Goal: Book appointment/travel/reservation

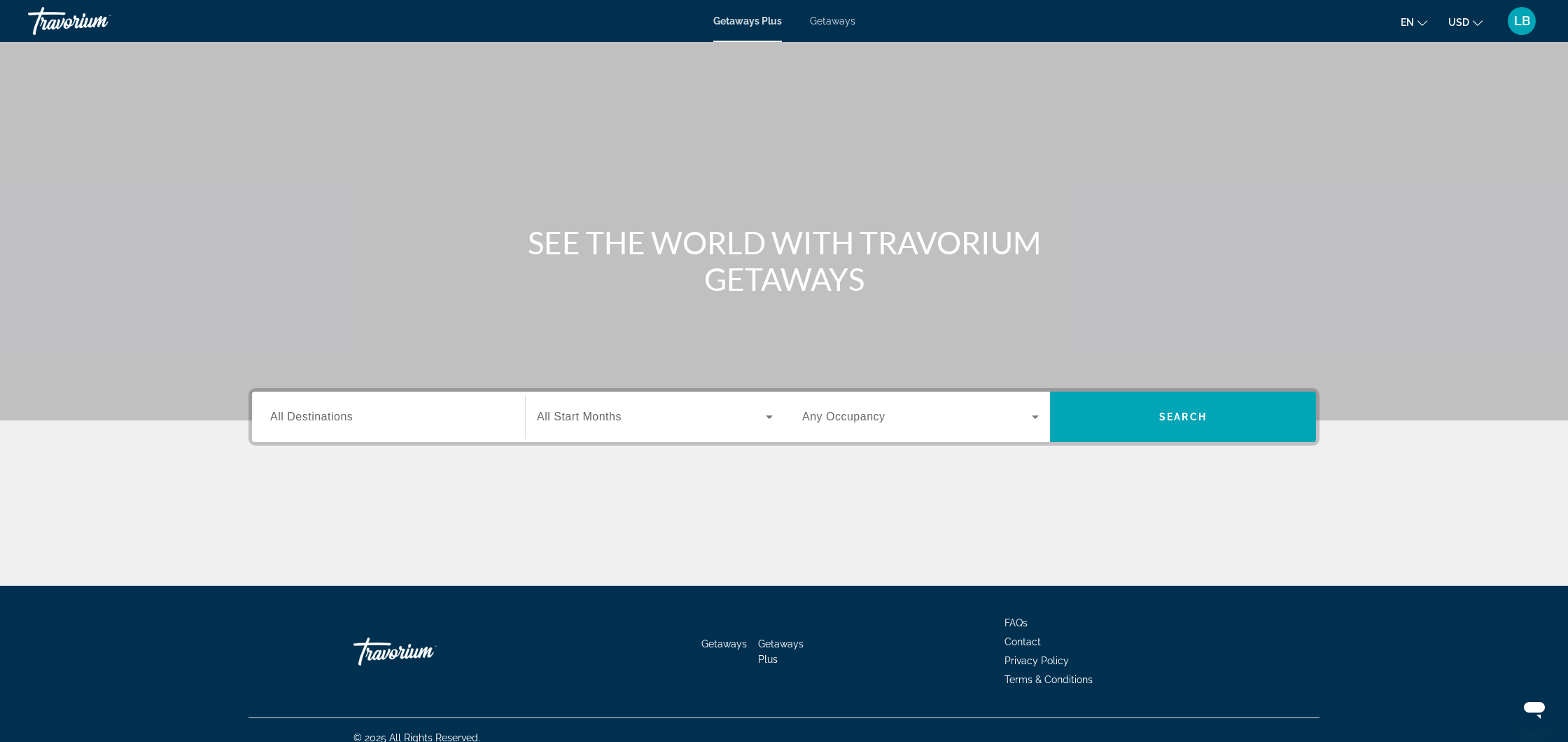
click at [830, 23] on span "Getaways" at bounding box center [833, 21] width 46 height 12
click at [368, 421] on input "Destination All Destinations" at bounding box center [389, 417] width 236 height 17
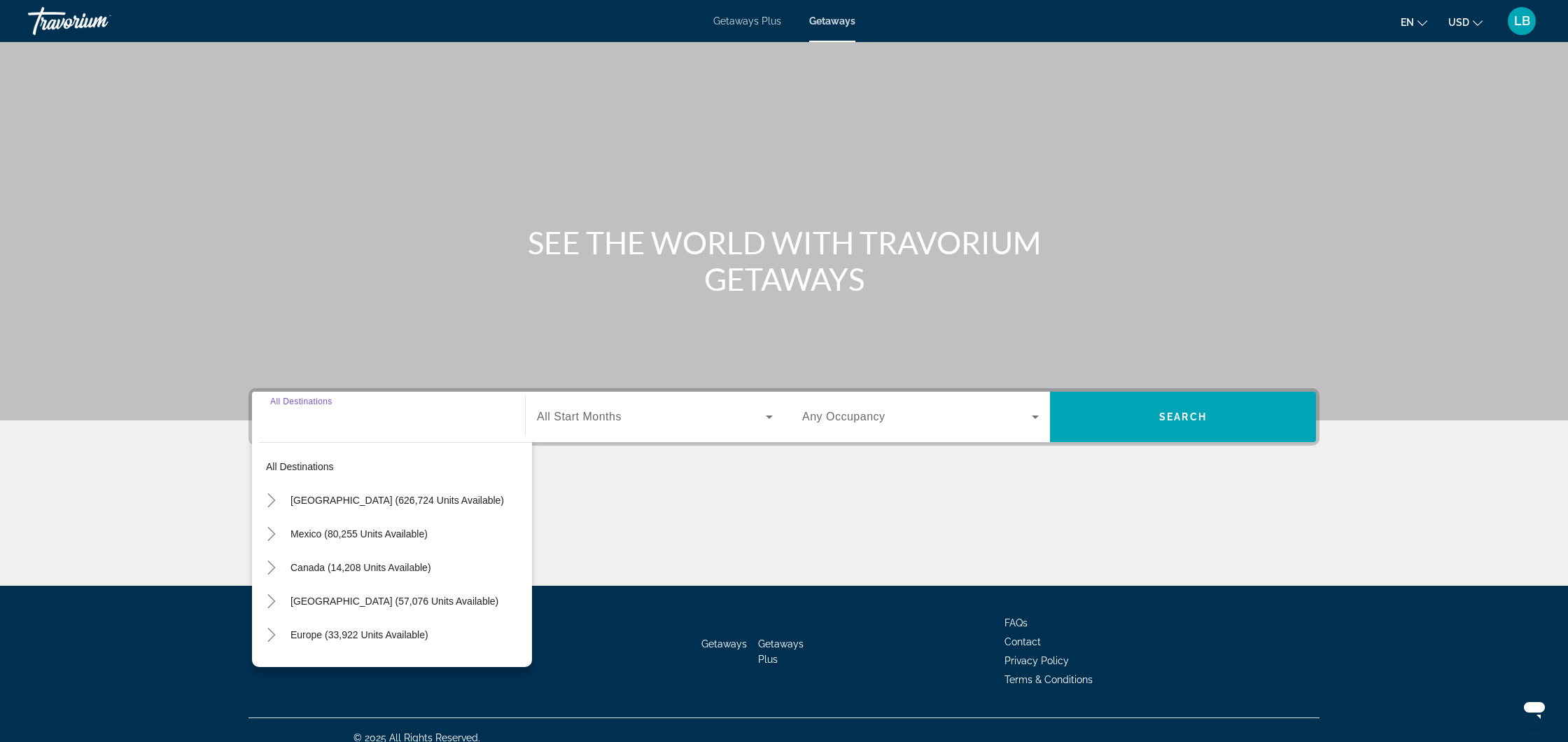
scroll to position [15, 0]
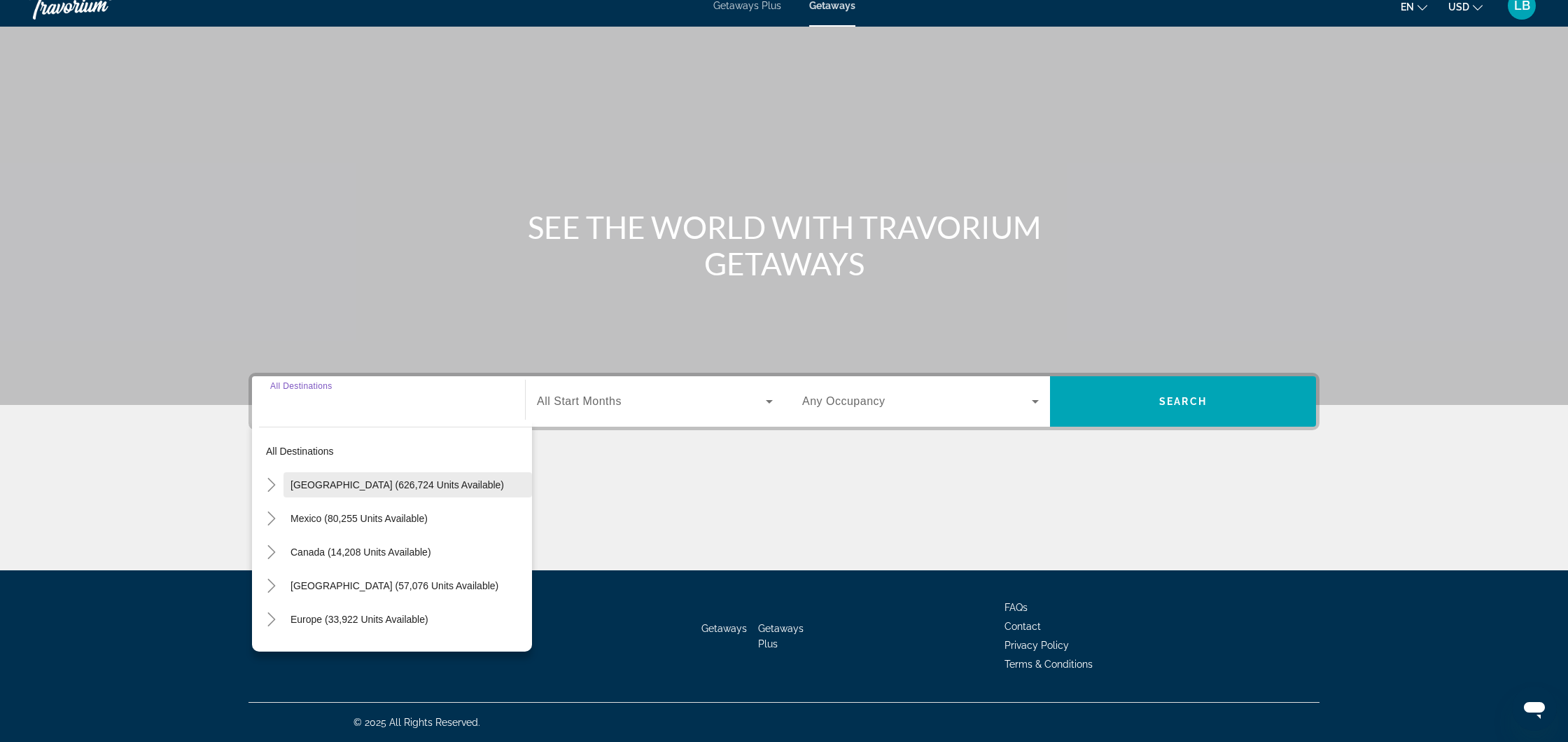
click at [402, 489] on span "[GEOGRAPHIC_DATA] (626,724 units available)" at bounding box center [397, 485] width 213 height 12
type input "**********"
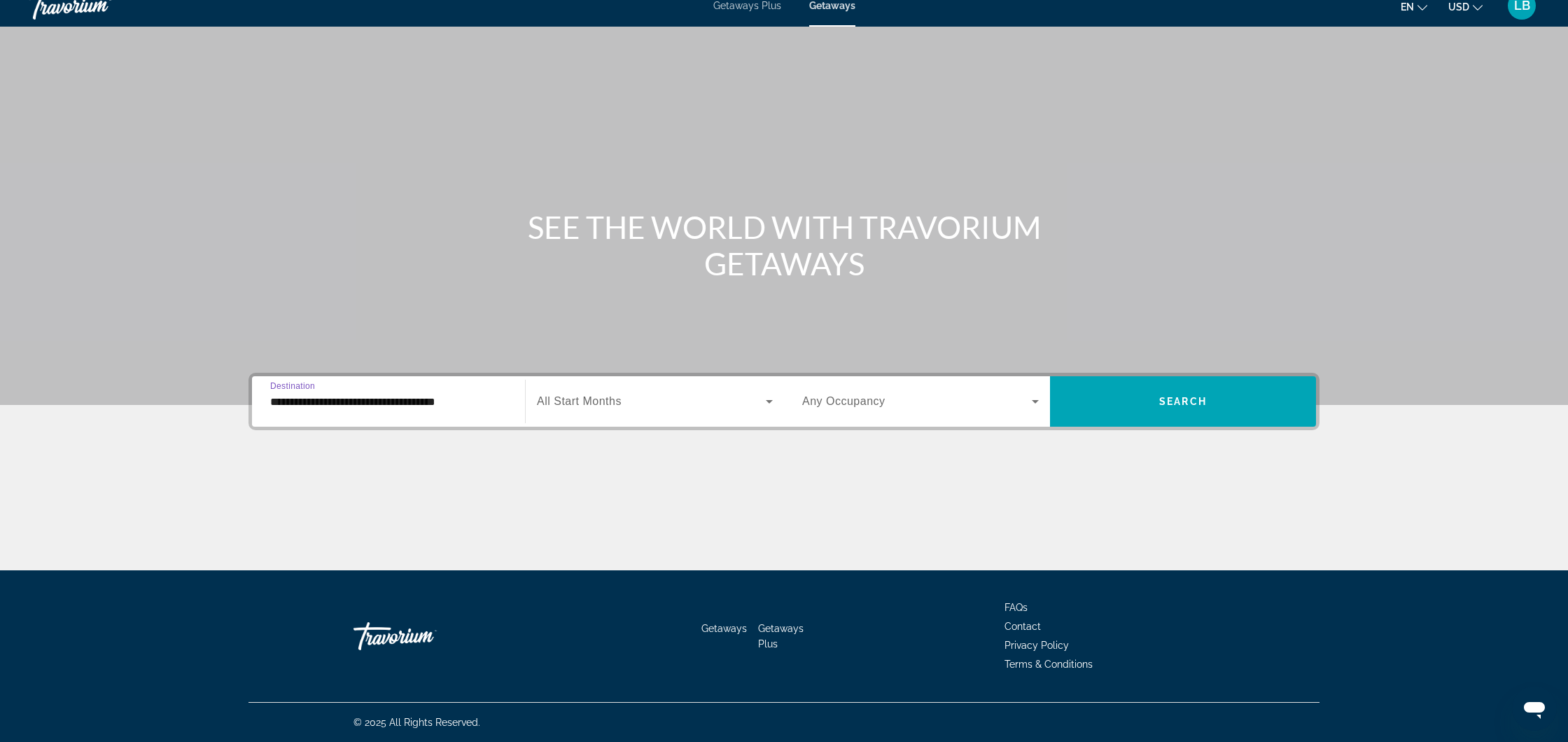
click at [433, 402] on input "**********" at bounding box center [389, 402] width 236 height 17
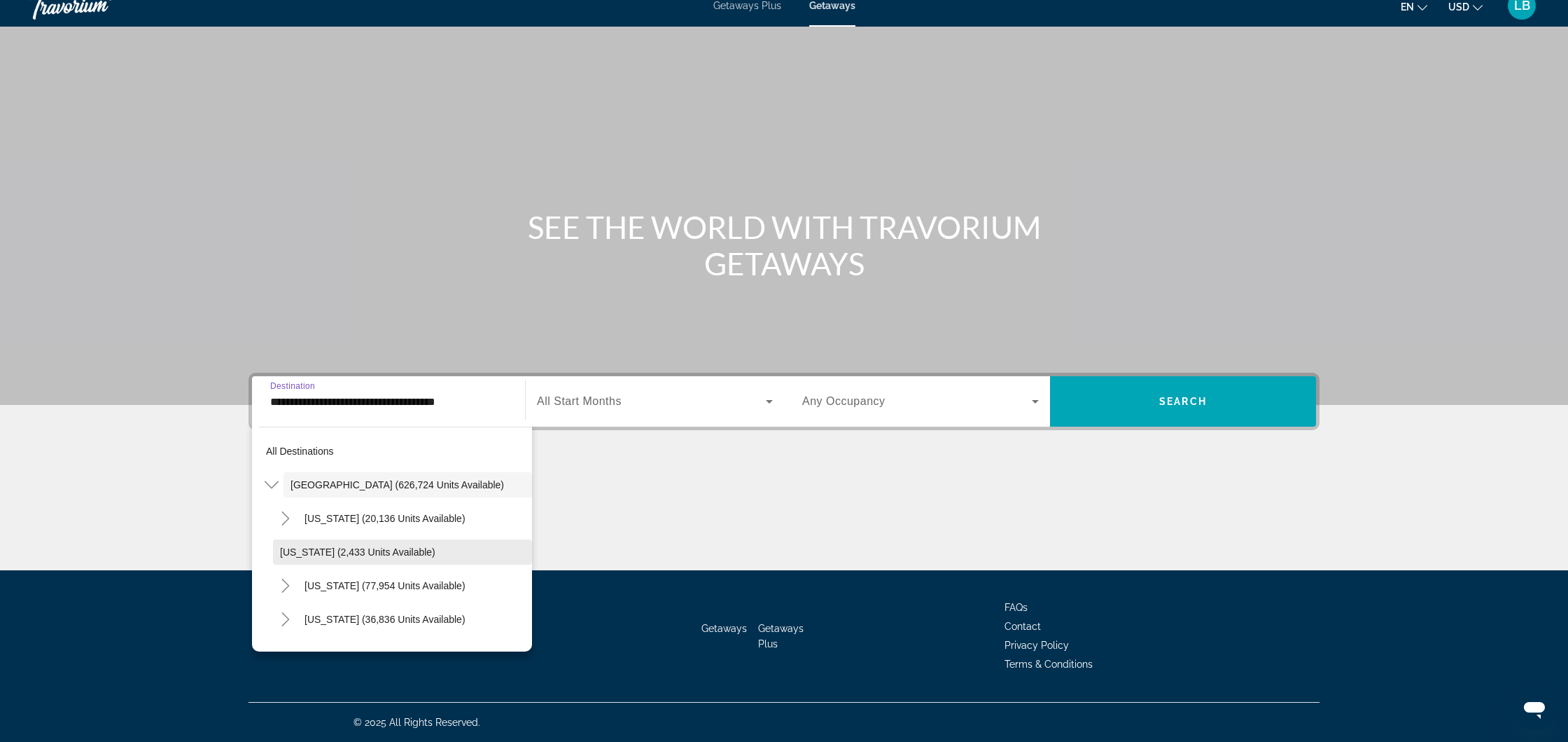
scroll to position [0, 0]
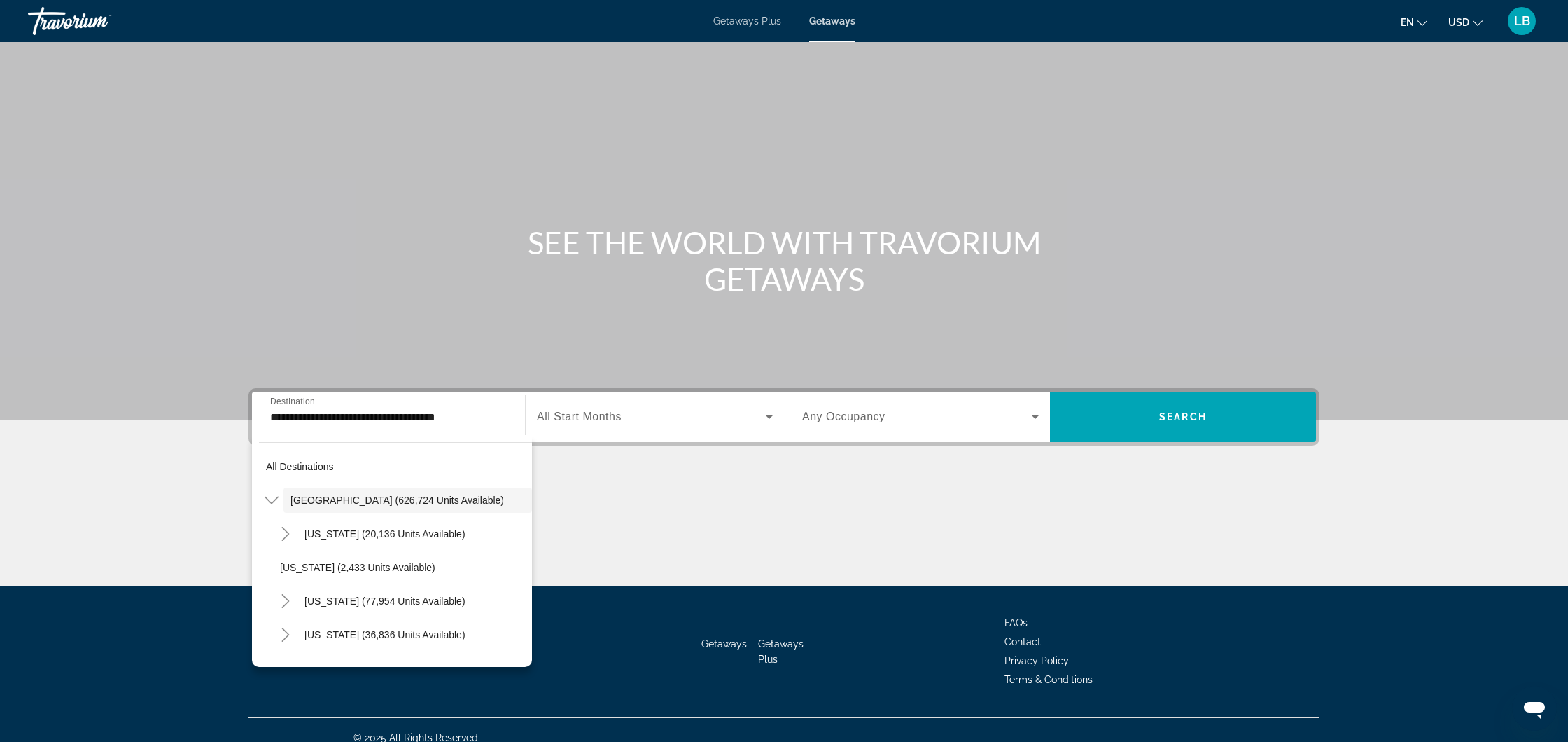
click at [624, 433] on div "Search widget" at bounding box center [654, 417] width 236 height 39
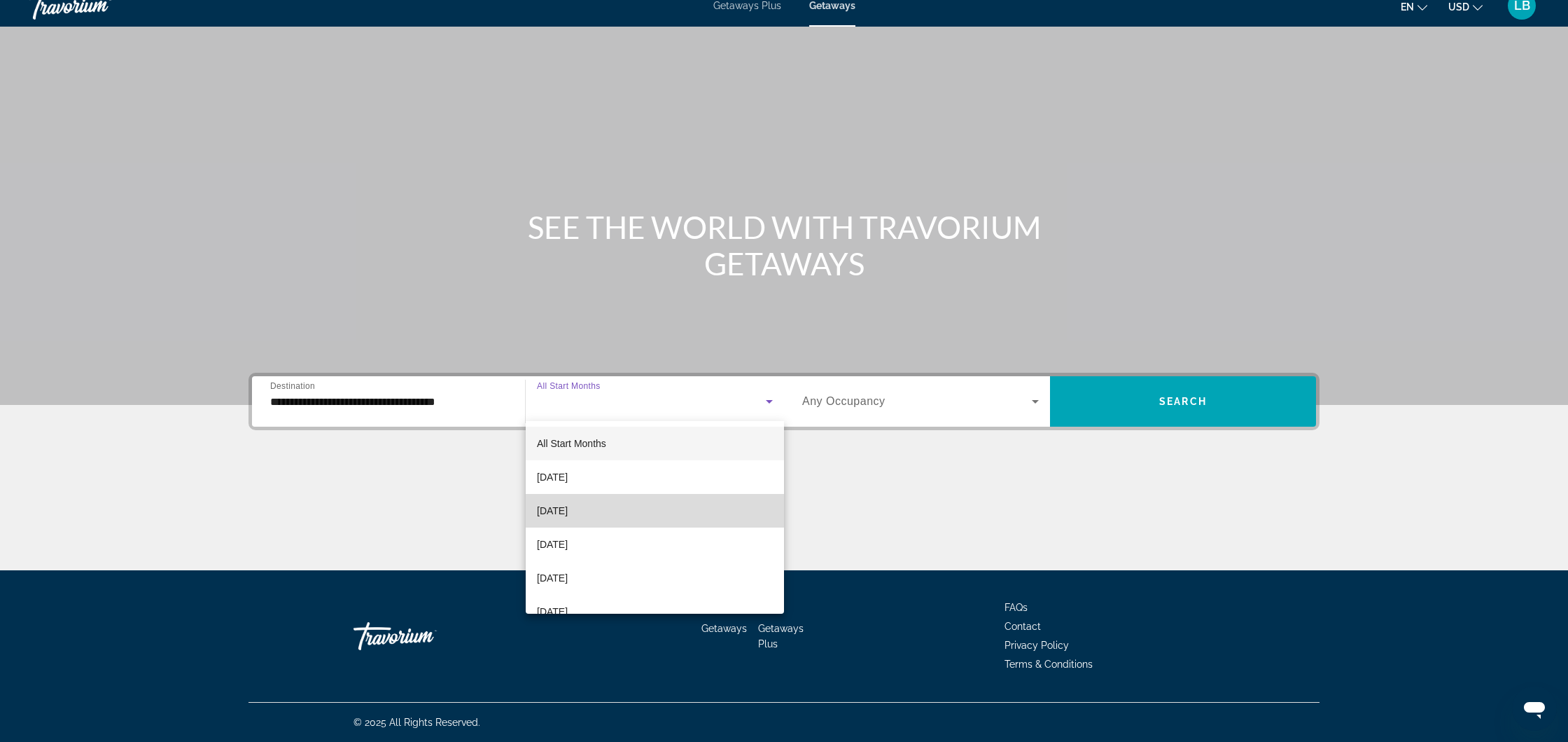
click at [724, 517] on mat-option "[DATE]" at bounding box center [655, 511] width 258 height 34
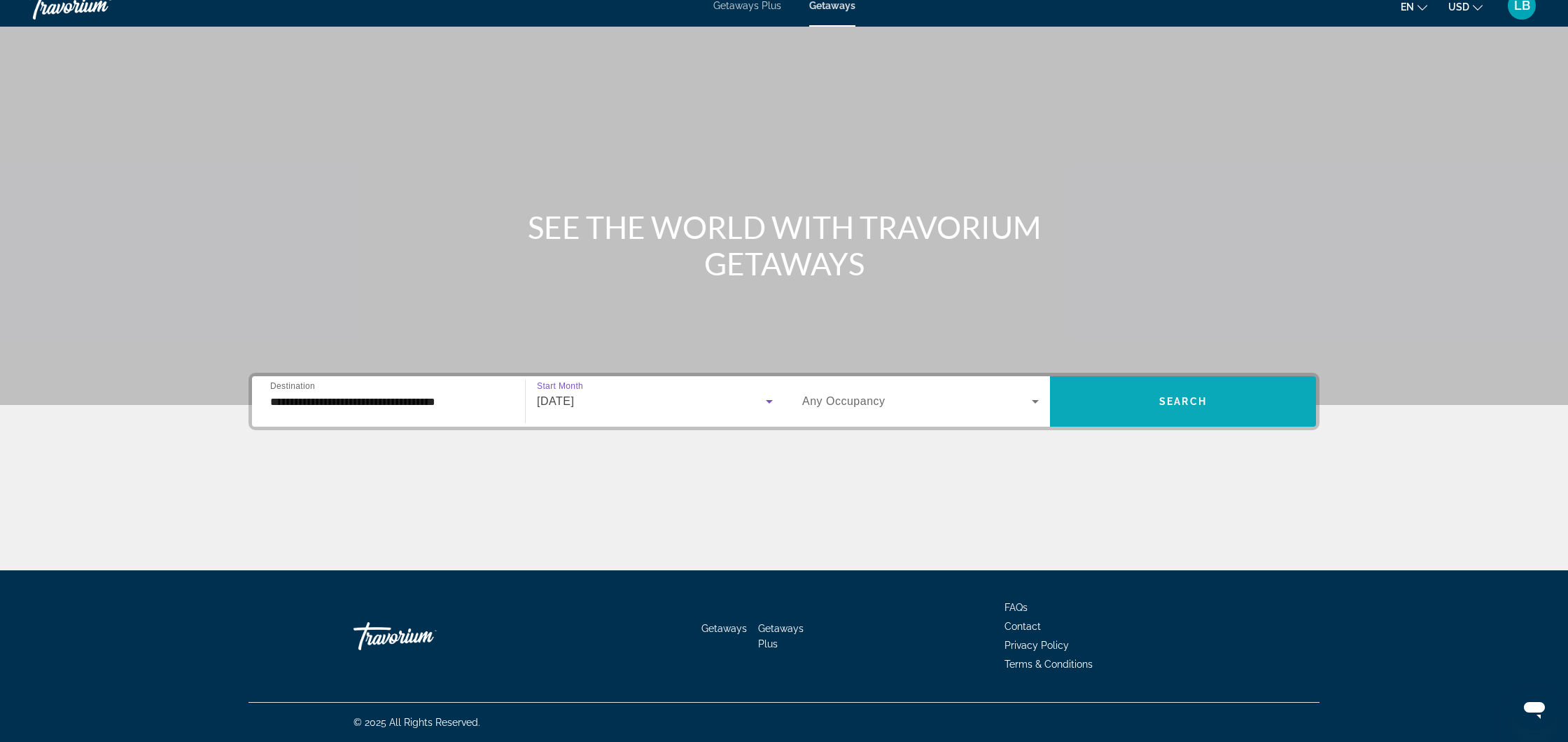
click at [1193, 396] on span "Search" at bounding box center [1183, 401] width 48 height 12
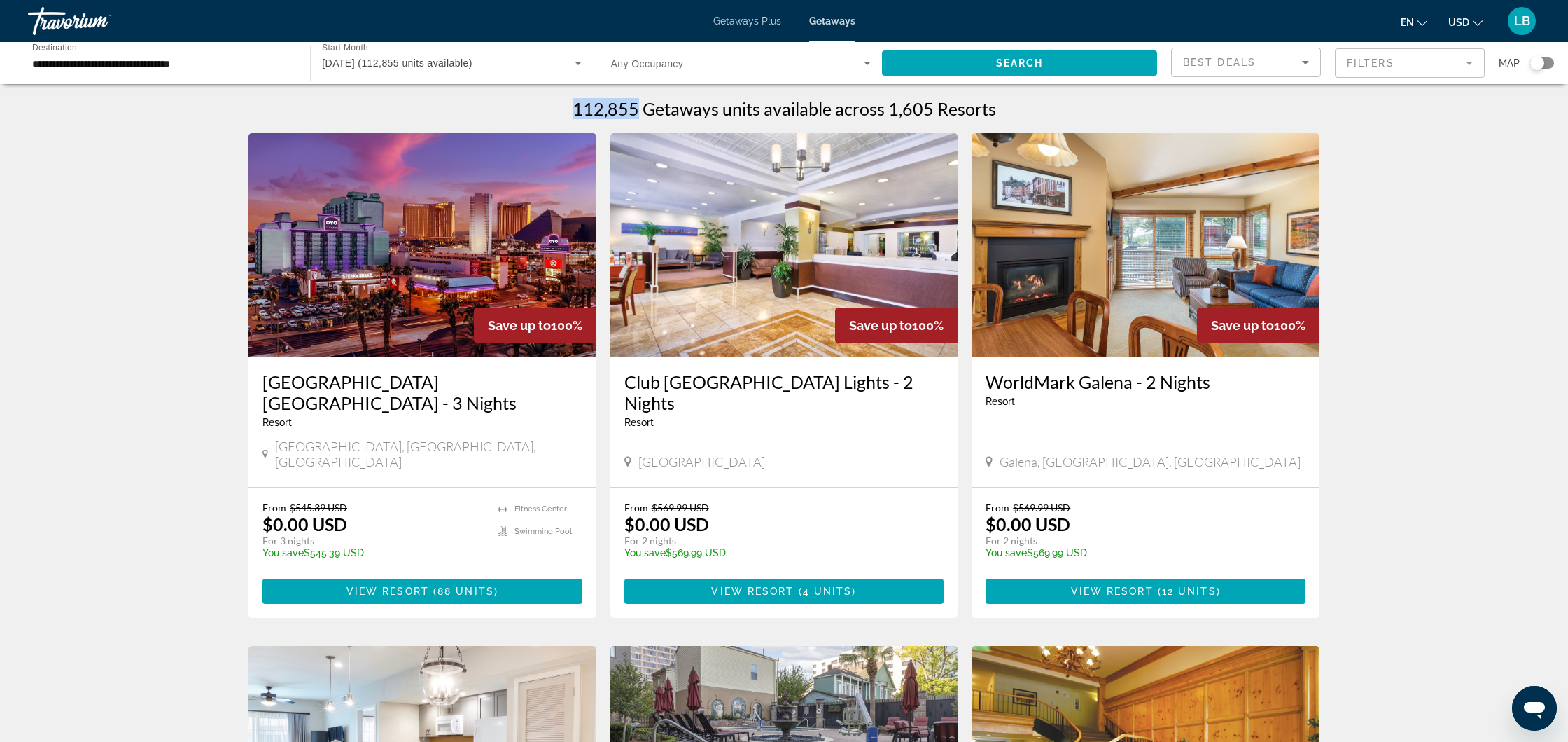
drag, startPoint x: 568, startPoint y: 107, endPoint x: 638, endPoint y: 117, distance: 70.7
click at [638, 117] on div "112,855 Getaways units available across 1,605 Resorts" at bounding box center [784, 108] width 1071 height 21
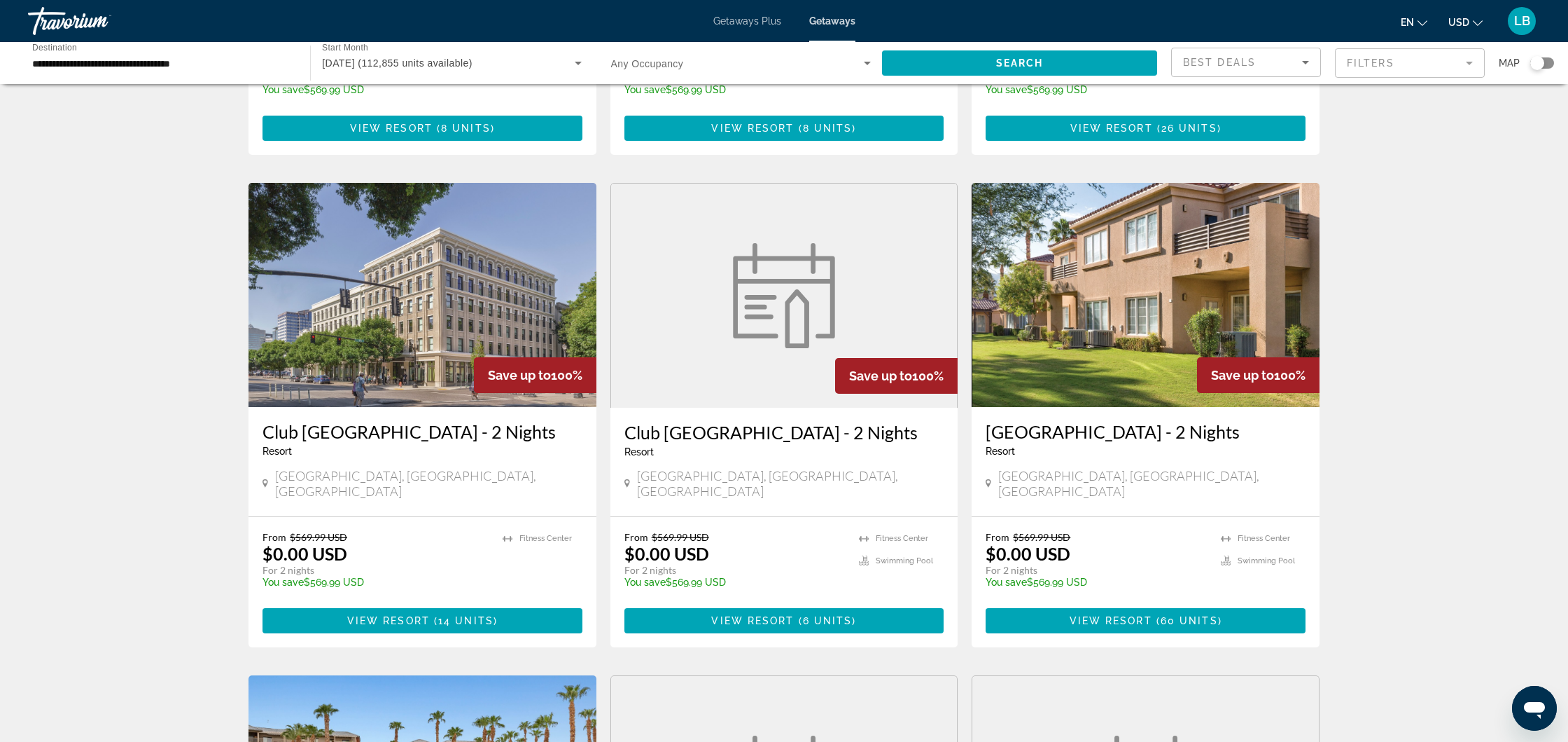
scroll to position [628, 0]
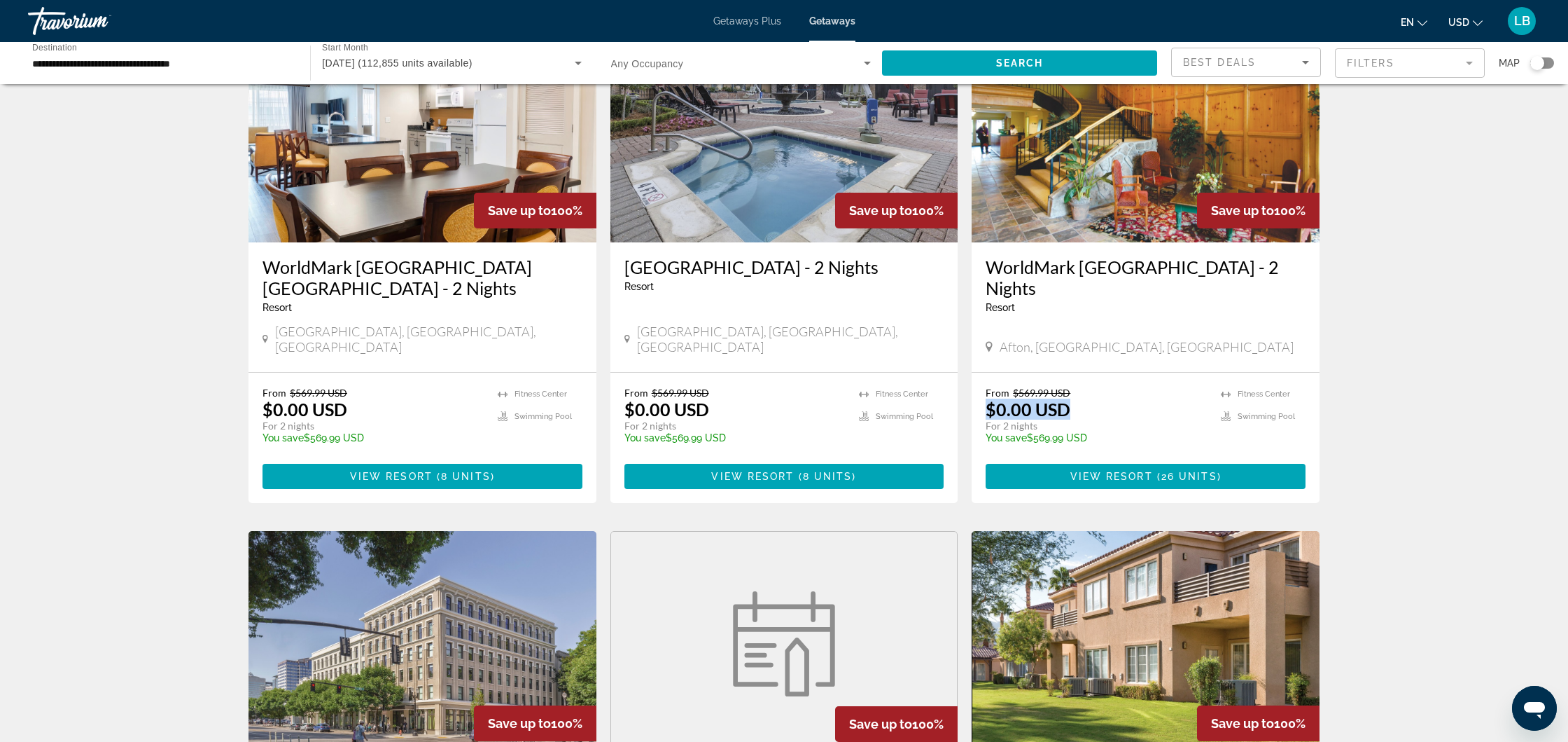
drag, startPoint x: 983, startPoint y: 355, endPoint x: 1084, endPoint y: 356, distance: 101.0
click at [1084, 373] on div "From $569.99 USD $0.00 USD For 2 nights You save $569.99 USD temp [GEOGRAPHIC_D…" at bounding box center [1145, 437] width 348 height 131
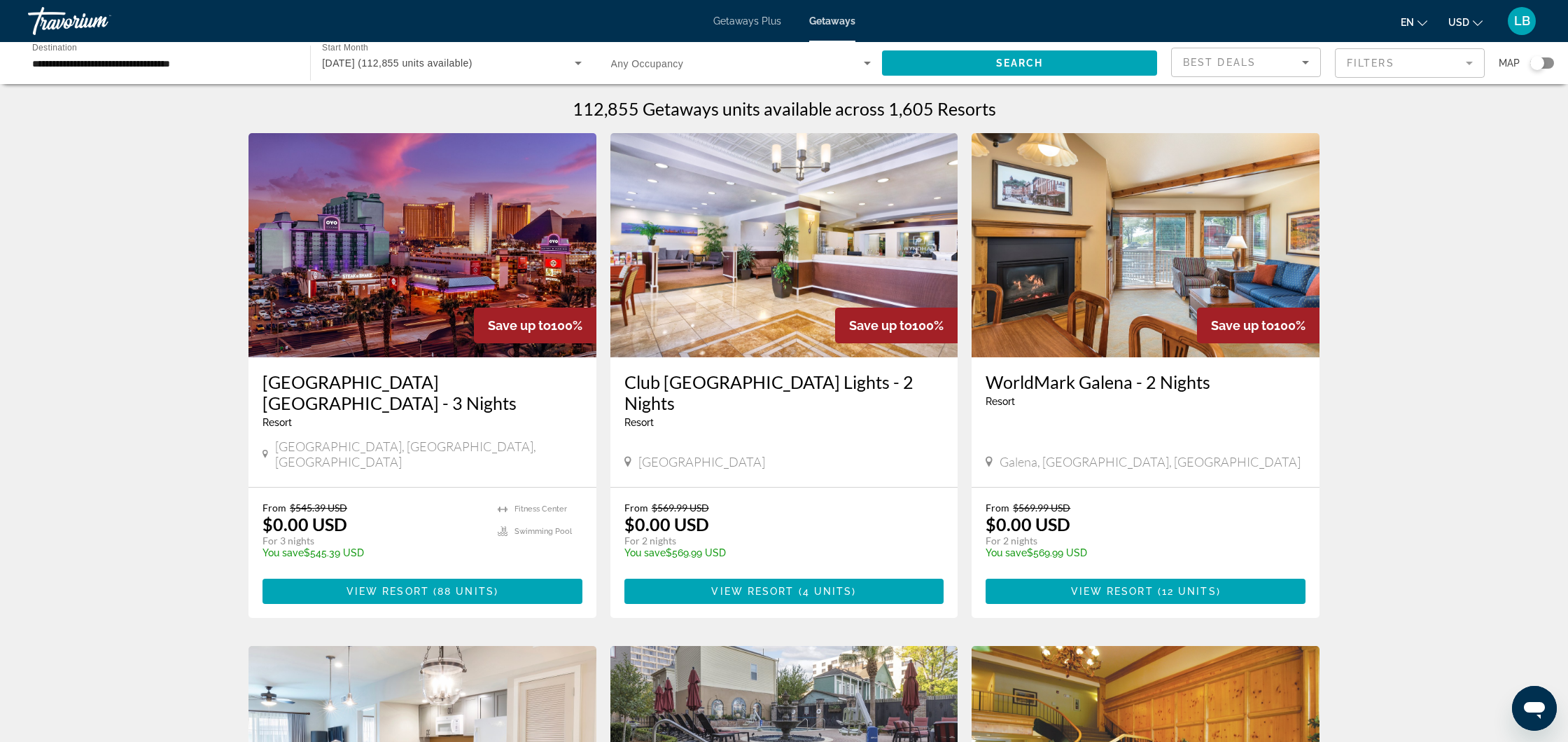
scroll to position [1, 0]
click at [1465, 63] on mat-form-field "Filters" at bounding box center [1410, 63] width 150 height 29
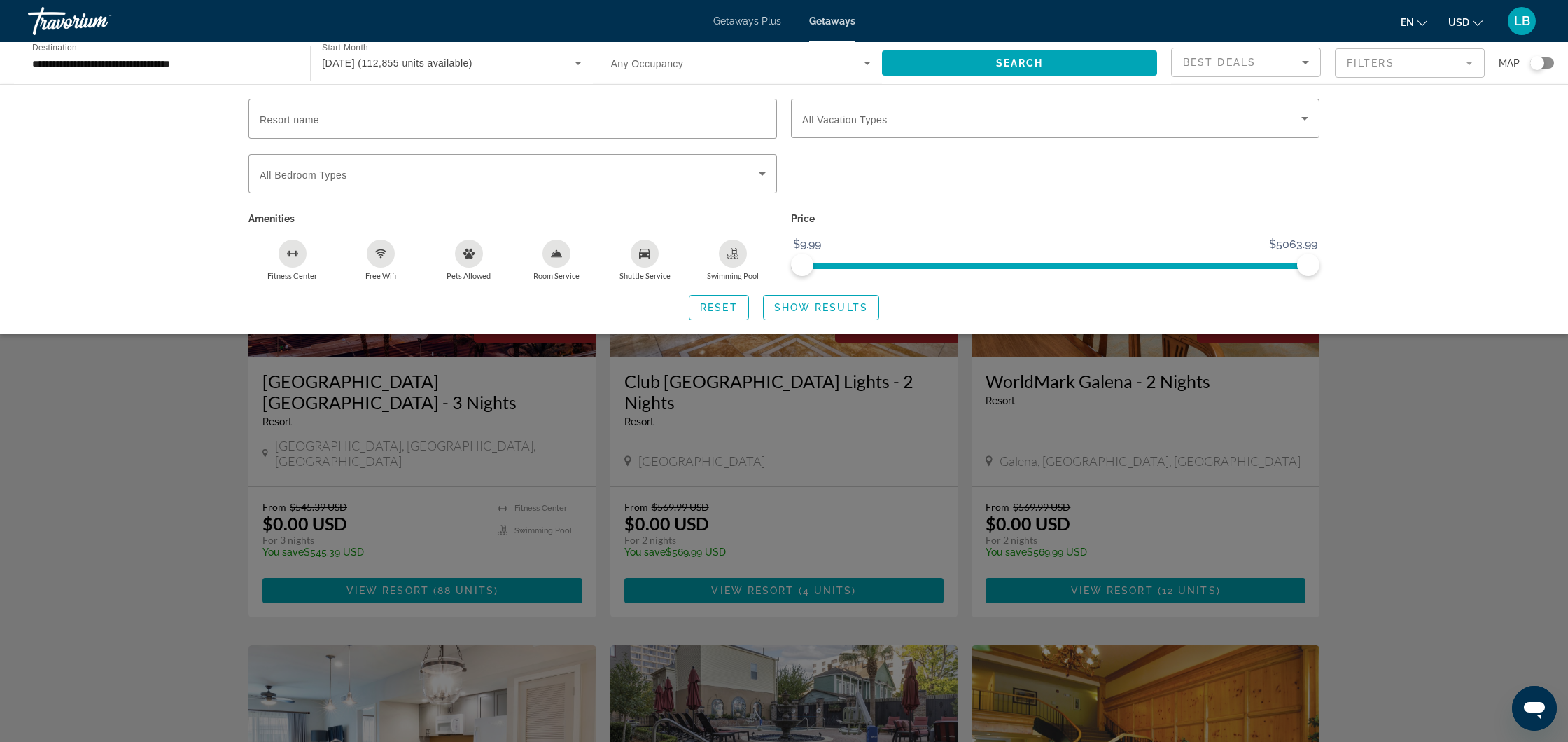
click at [1471, 63] on mat-form-field "Filters" at bounding box center [1410, 63] width 150 height 29
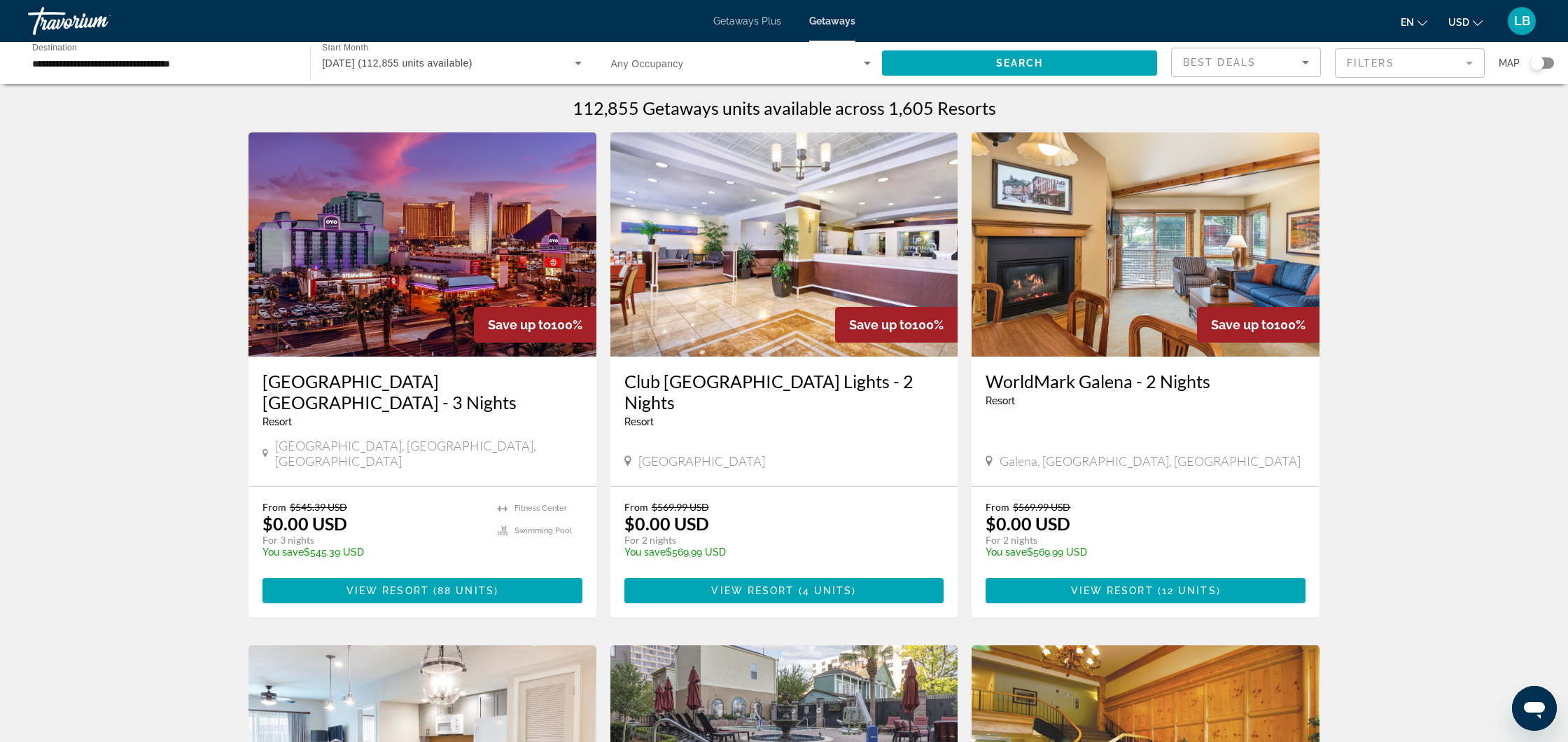
click at [1471, 63] on mat-form-field "Filters" at bounding box center [1410, 63] width 150 height 29
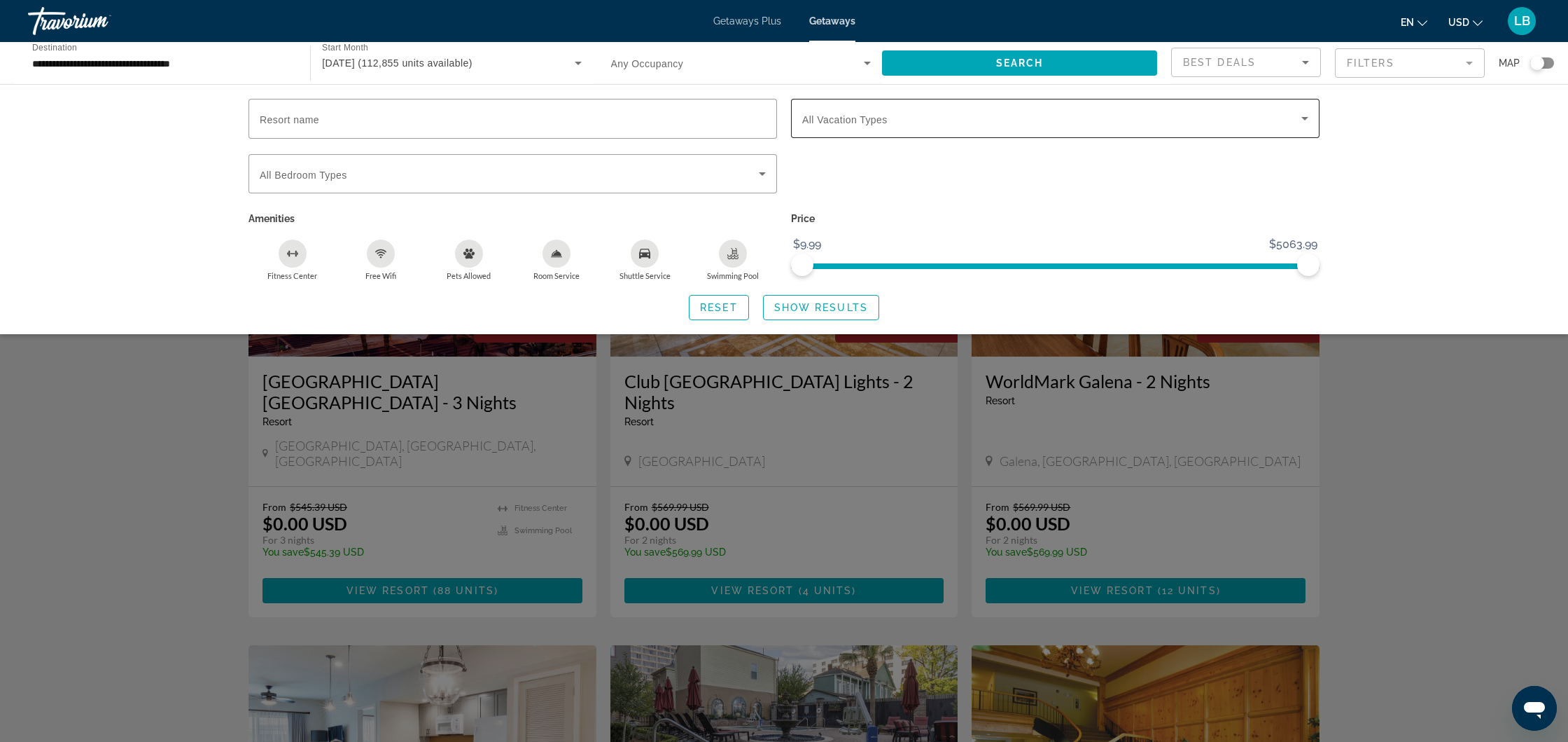
click at [983, 121] on span "Search widget" at bounding box center [1052, 118] width 499 height 17
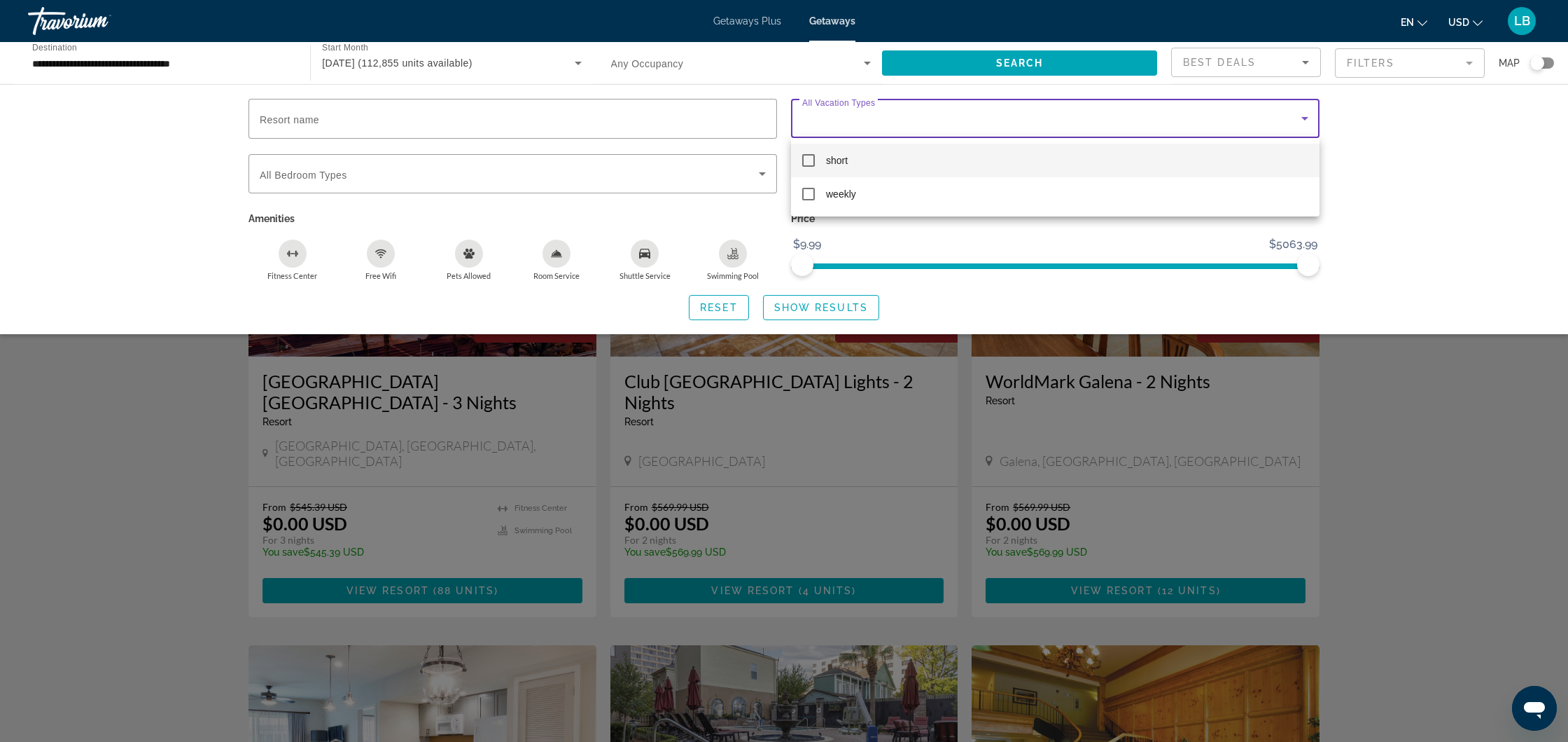
click at [1391, 473] on div at bounding box center [784, 371] width 1568 height 742
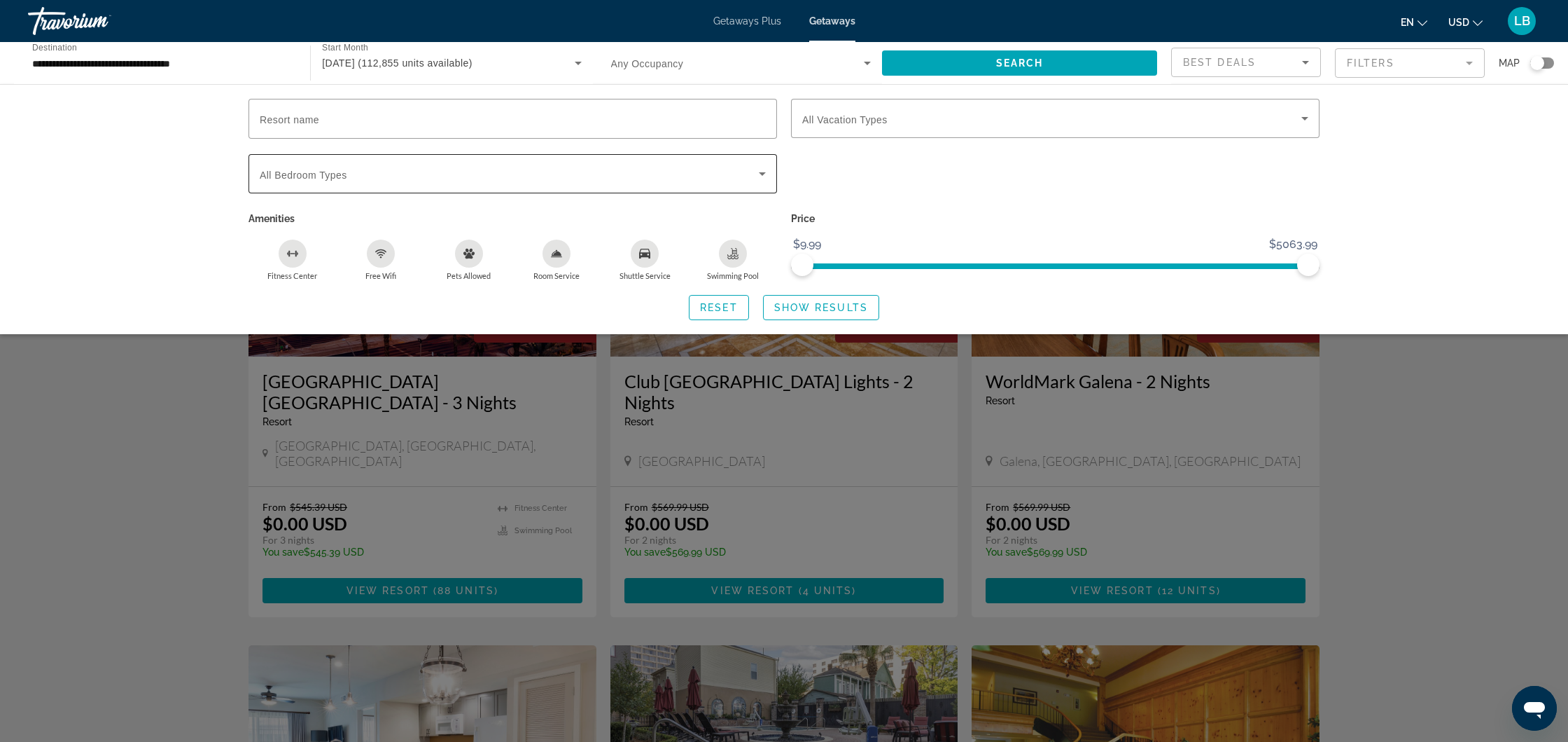
click at [758, 173] on icon "Search widget" at bounding box center [762, 174] width 17 height 17
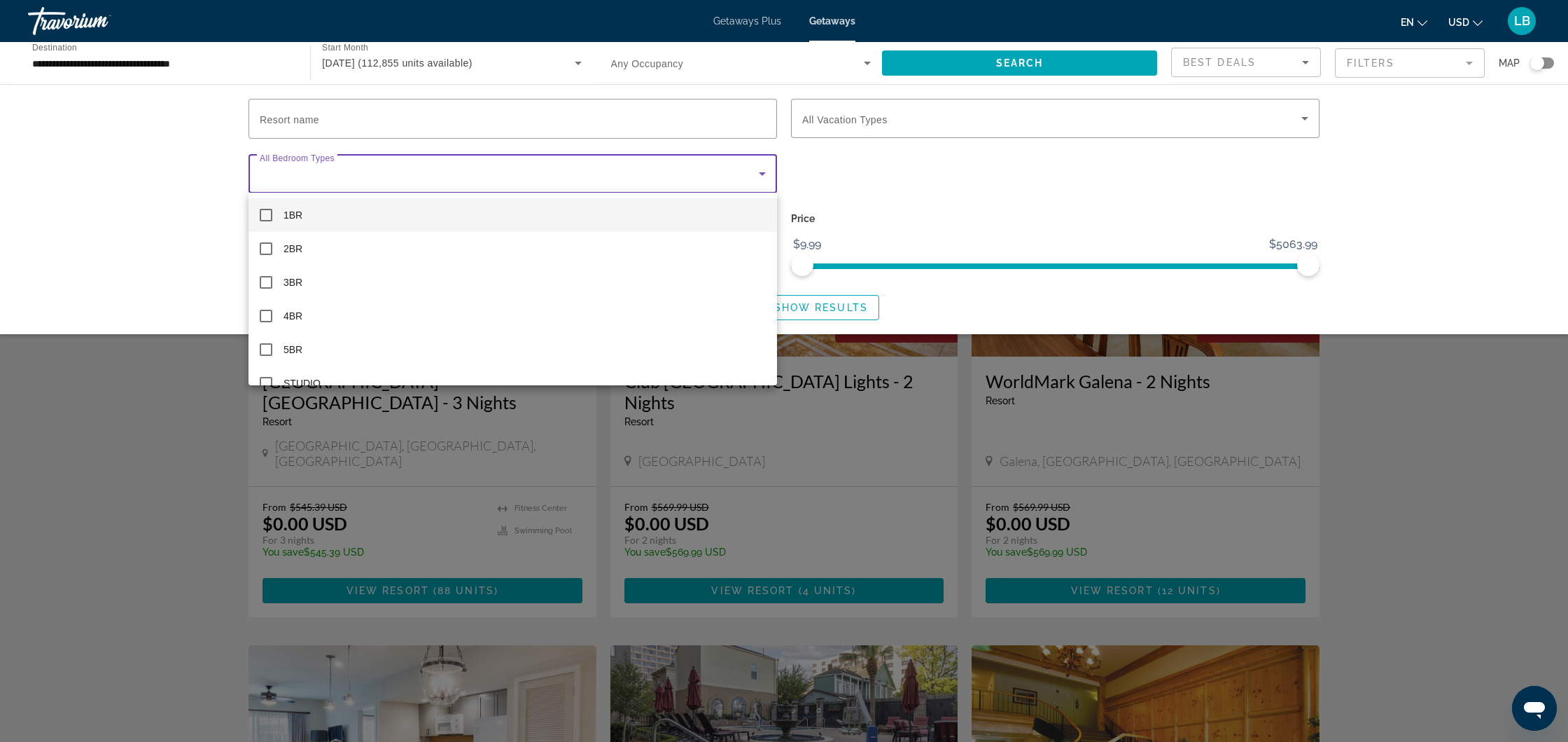
click at [1482, 391] on div at bounding box center [784, 371] width 1568 height 742
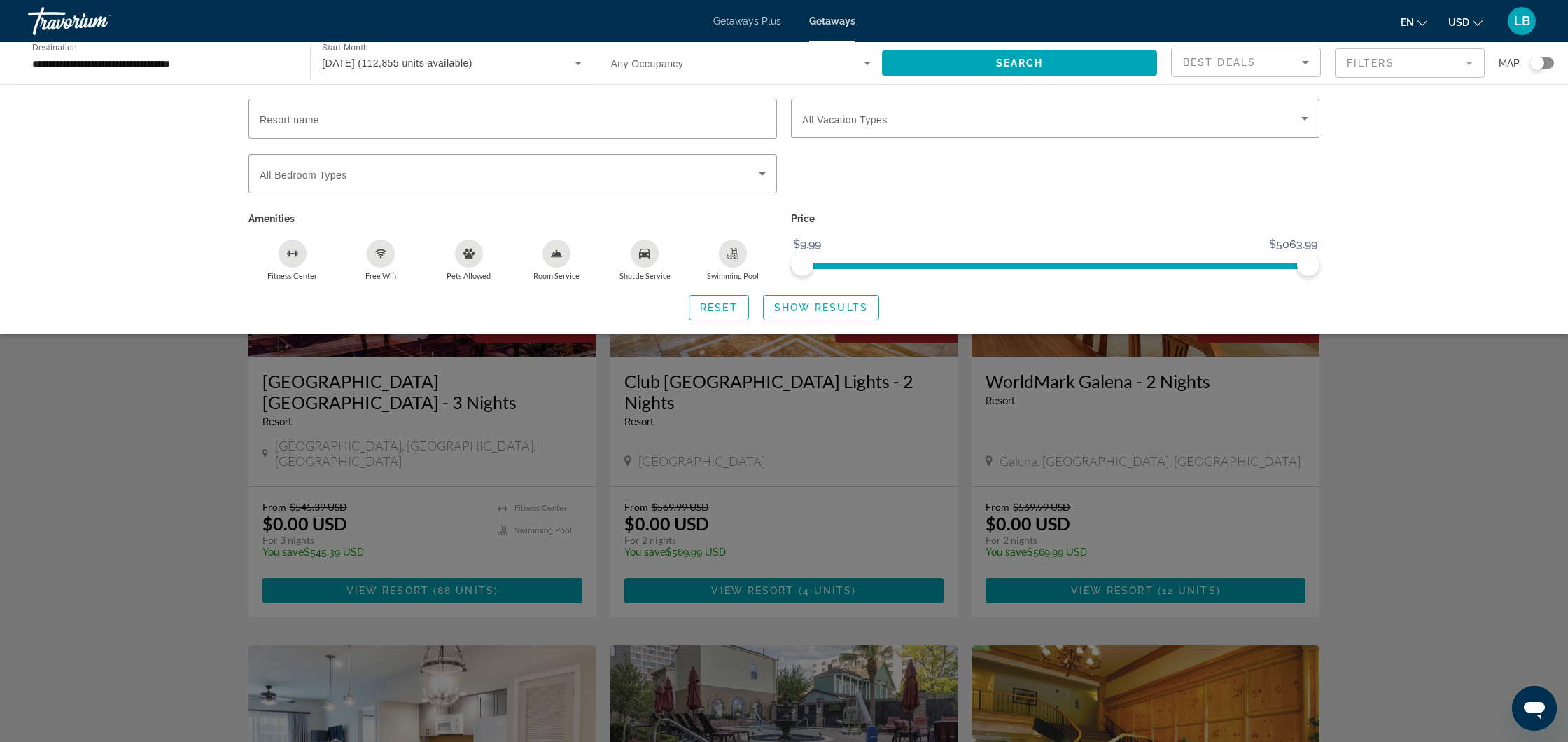
click at [1546, 63] on div "Search widget" at bounding box center [1542, 63] width 24 height 12
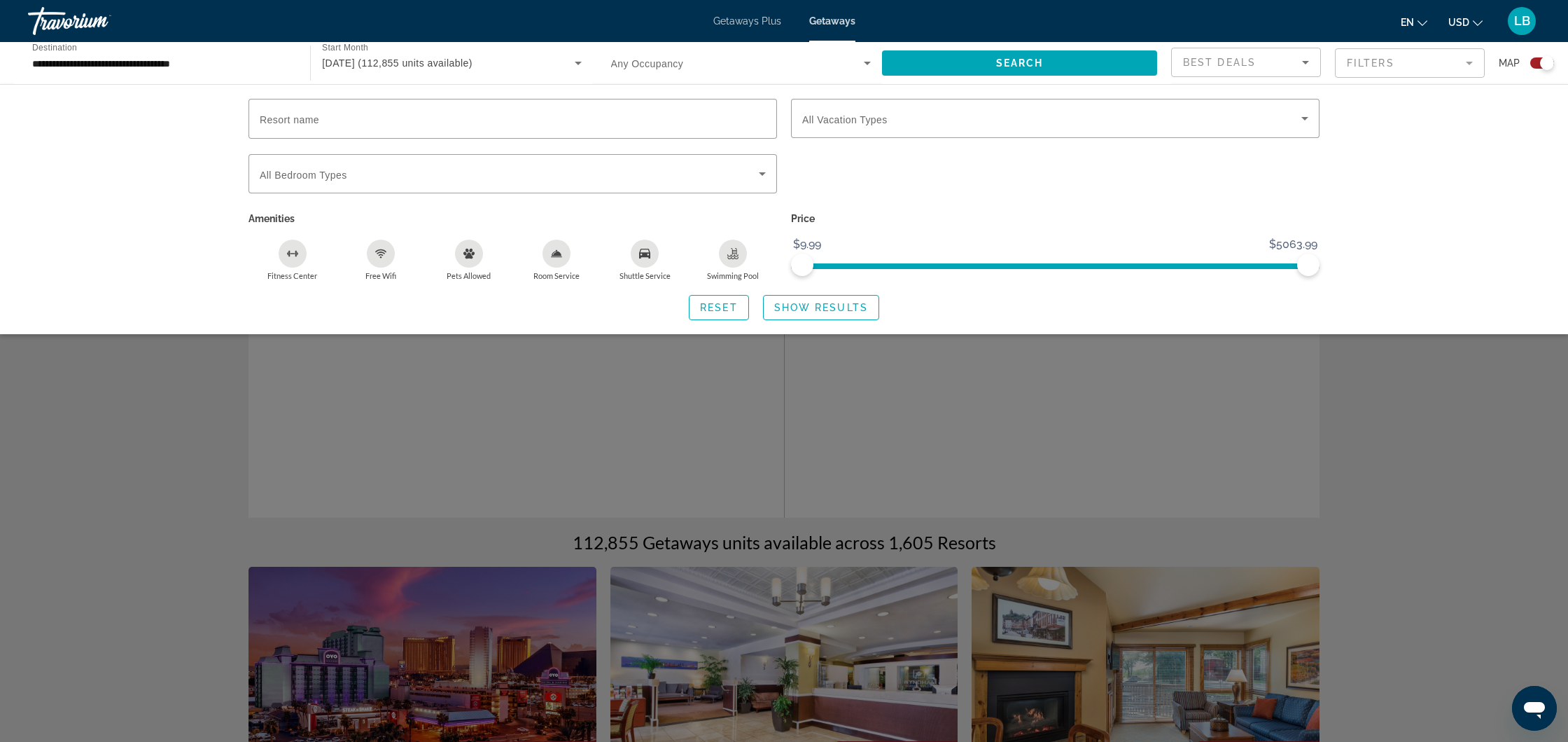
scroll to position [435, 0]
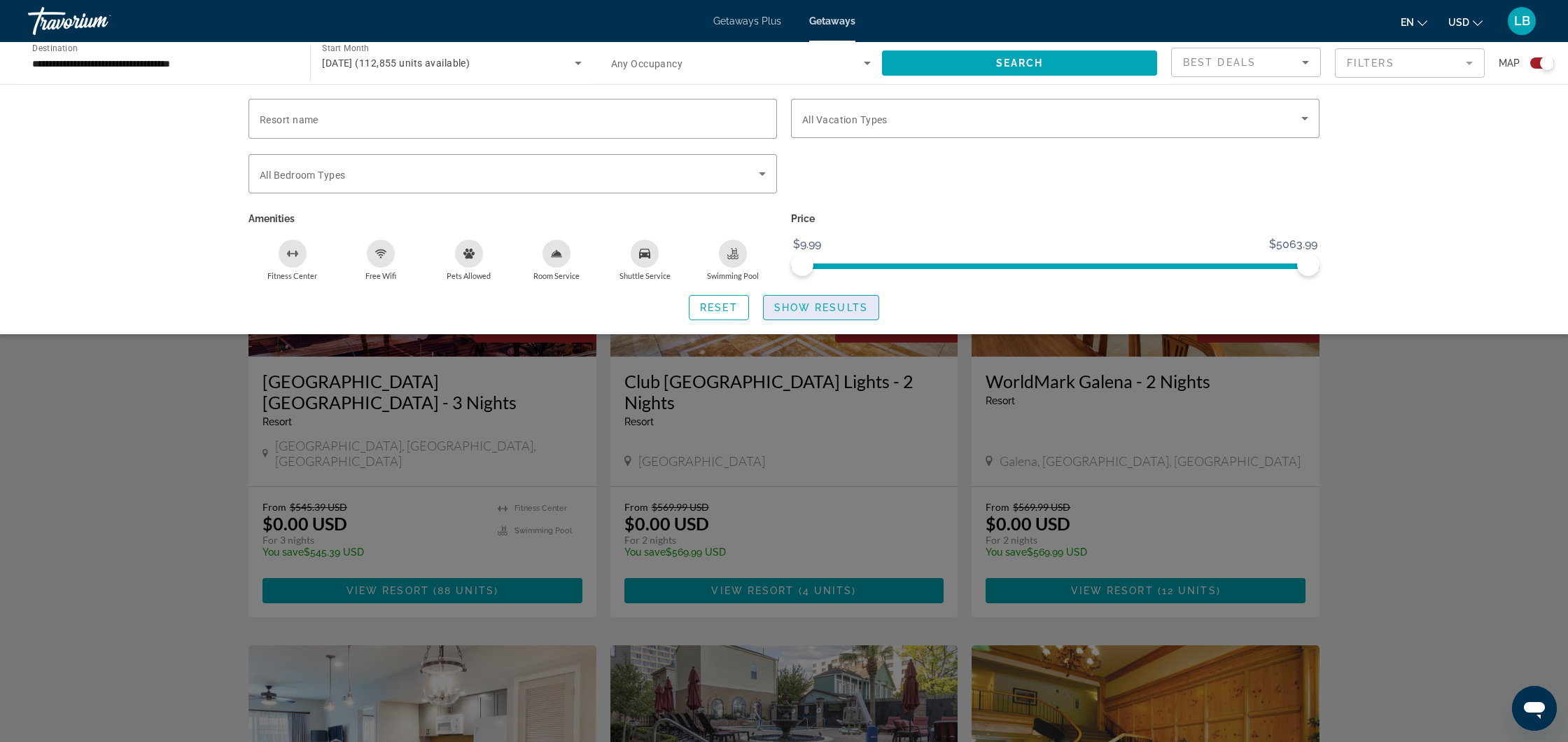
click at [841, 311] on span "Show Results" at bounding box center [820, 308] width 93 height 12
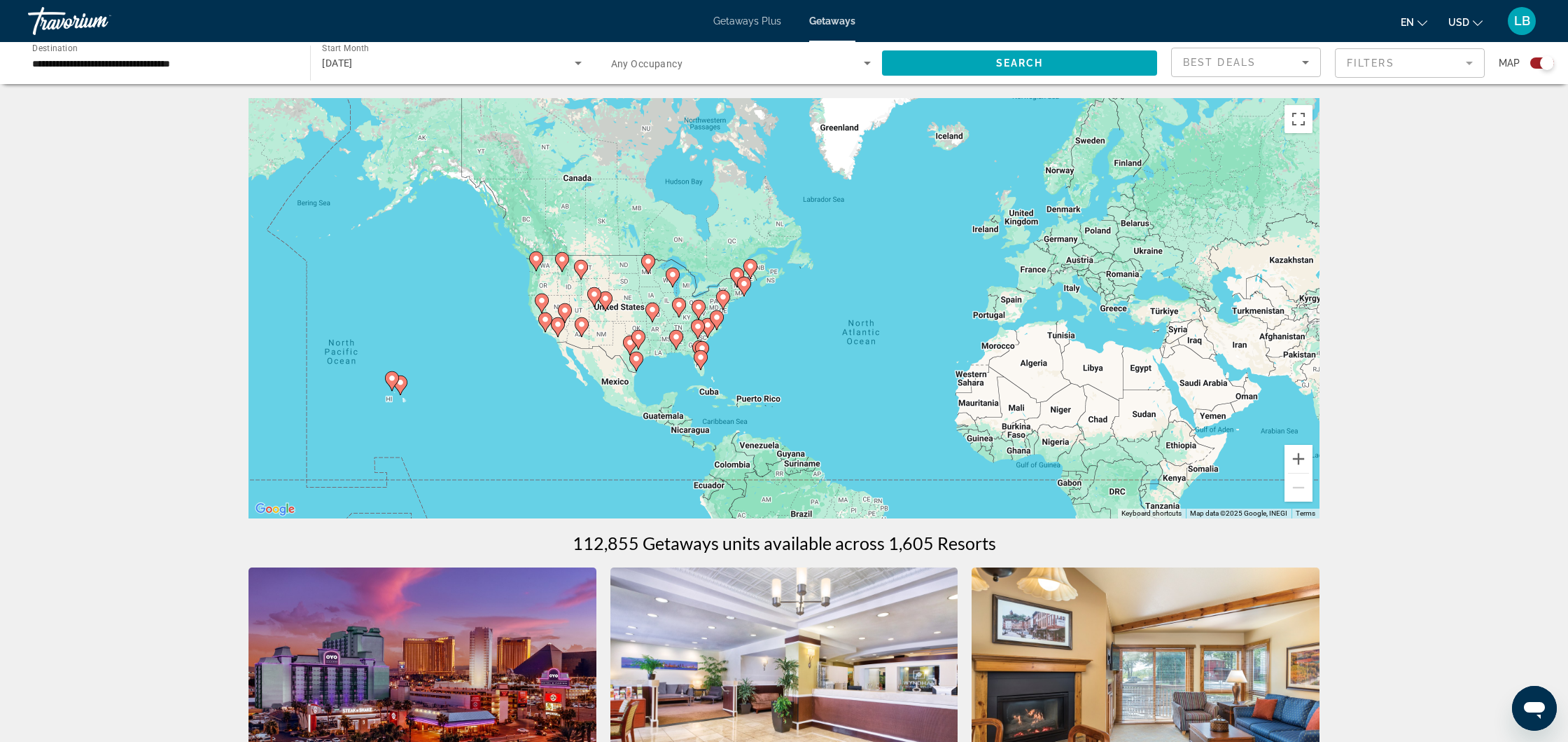
drag, startPoint x: 497, startPoint y: 246, endPoint x: 620, endPoint y: 295, distance: 132.4
click at [620, 295] on div "To activate drag with keyboard, press Alt + Enter. Once in keyboard drag state,…" at bounding box center [784, 308] width 1071 height 420
click at [396, 389] on gmp-advanced-marker "Main content" at bounding box center [392, 380] width 14 height 21
